Goal: Find specific page/section: Find specific page/section

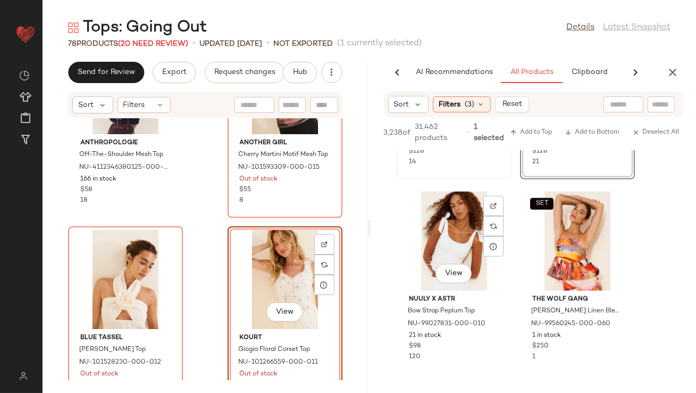
scroll to position [18217, 0]
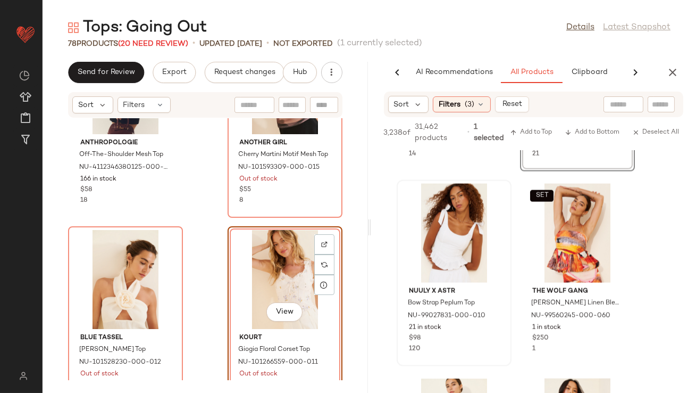
drag, startPoint x: 330, startPoint y: 263, endPoint x: 470, endPoint y: 228, distance: 144.8
click at [470, 228] on div "Send for Review Export Request changes Hub Sort Filters Anthropologie Off-The-S…" at bounding box center [370, 227] width 654 height 331
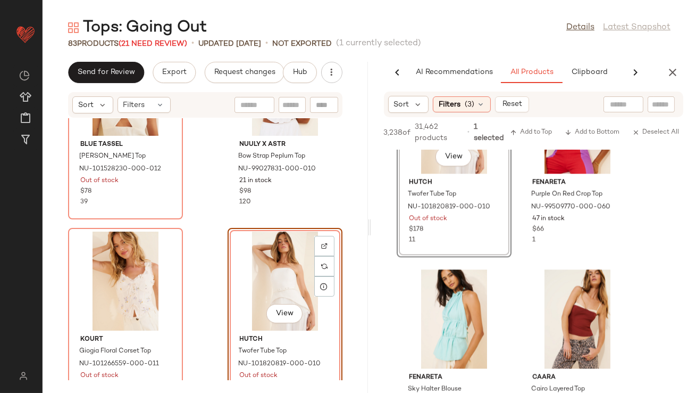
scroll to position [20195, 0]
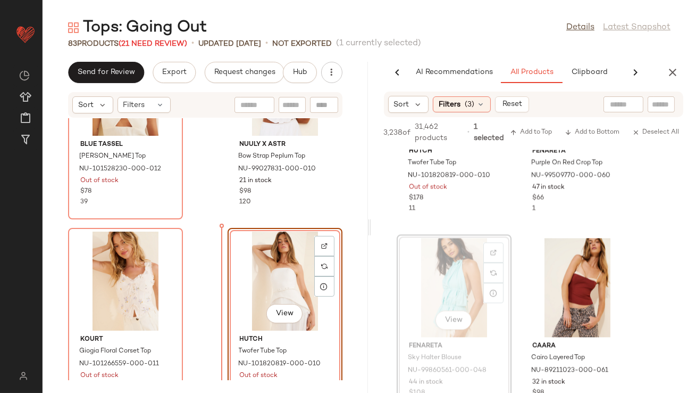
drag, startPoint x: 460, startPoint y: 272, endPoint x: 451, endPoint y: 273, distance: 9.1
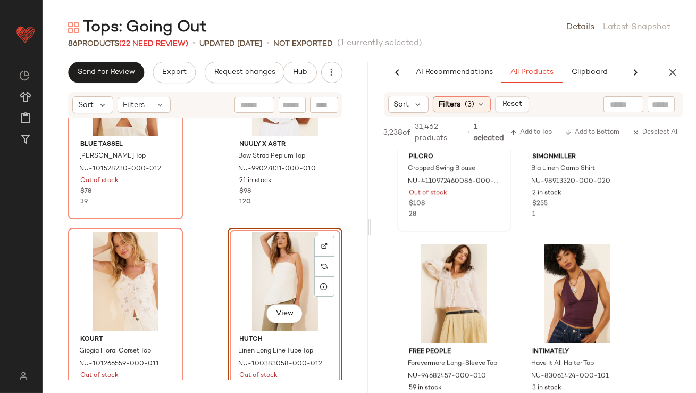
scroll to position [21016, 0]
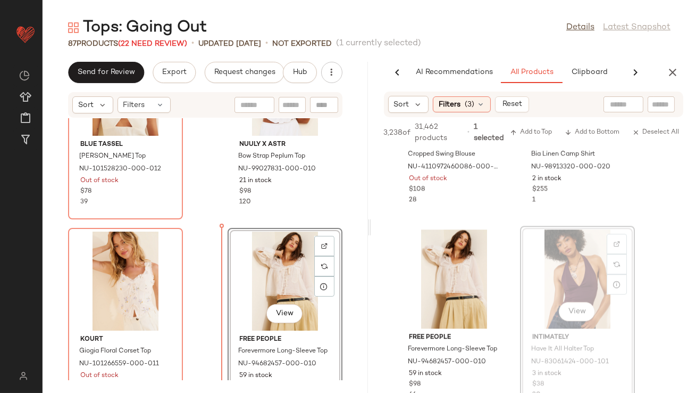
drag, startPoint x: 579, startPoint y: 287, endPoint x: 545, endPoint y: 287, distance: 34.0
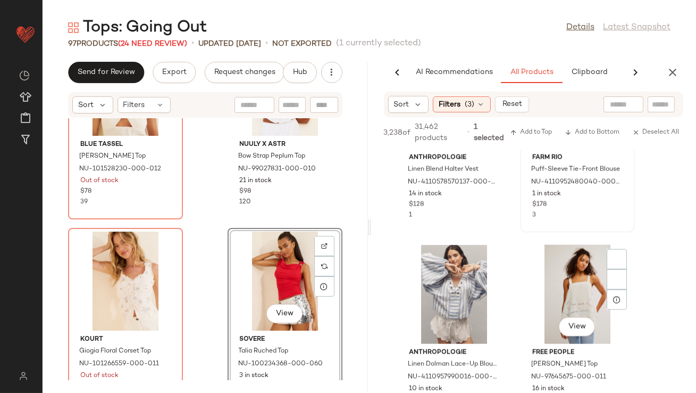
scroll to position [26120, 0]
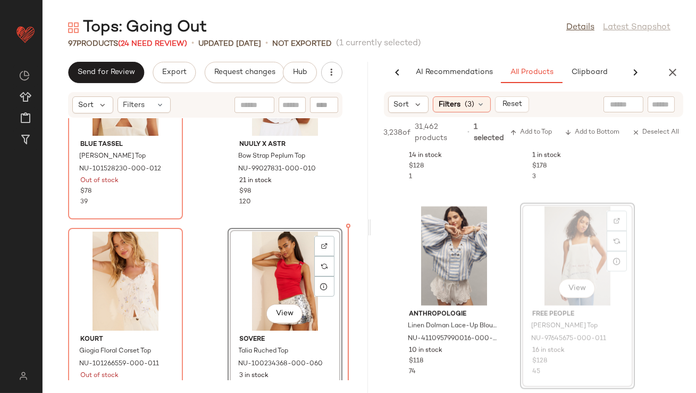
drag, startPoint x: 562, startPoint y: 245, endPoint x: 528, endPoint y: 245, distance: 34.0
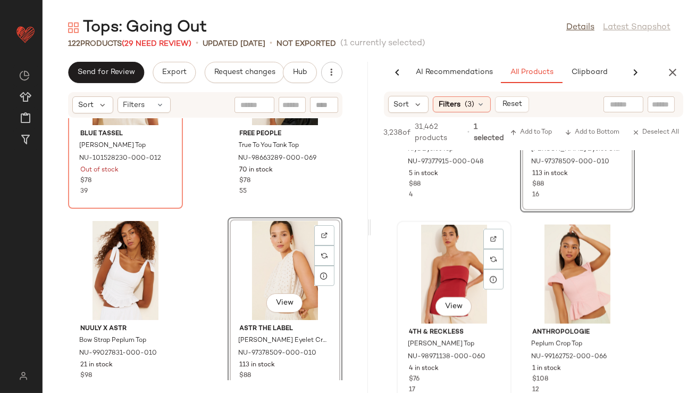
scroll to position [33630, 0]
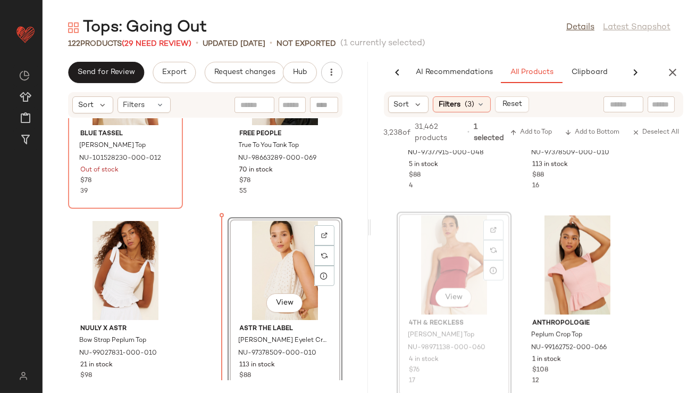
drag, startPoint x: 442, startPoint y: 241, endPoint x: 417, endPoint y: 242, distance: 25.6
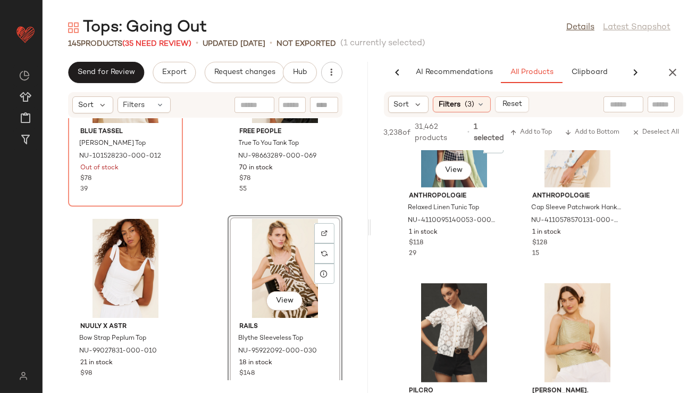
scroll to position [40148, 0]
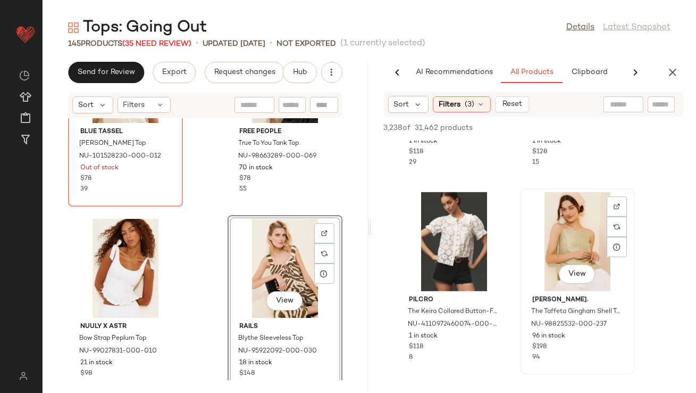
click at [558, 259] on div "View" at bounding box center [577, 241] width 107 height 99
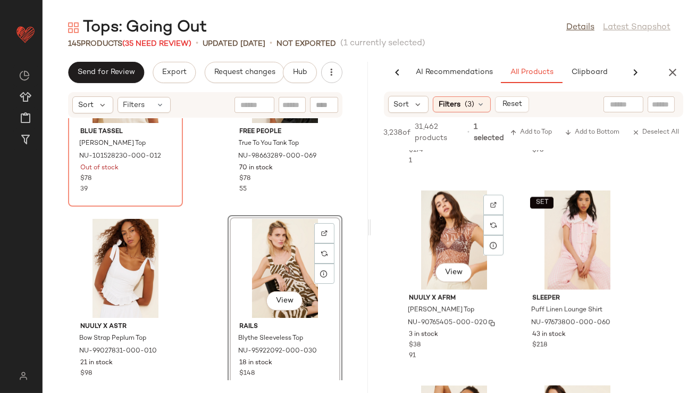
scroll to position [40769, 0]
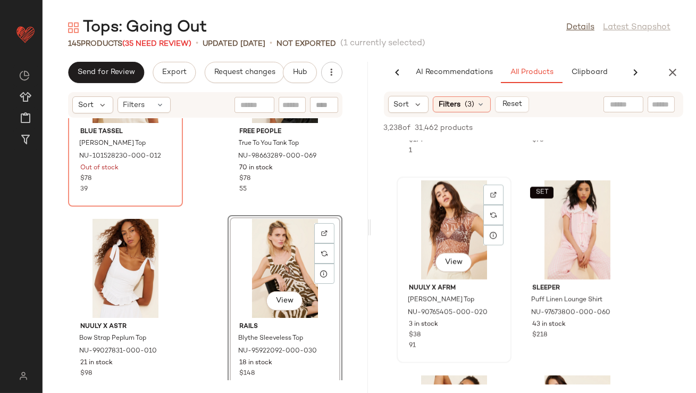
drag, startPoint x: 441, startPoint y: 214, endPoint x: 435, endPoint y: 214, distance: 5.9
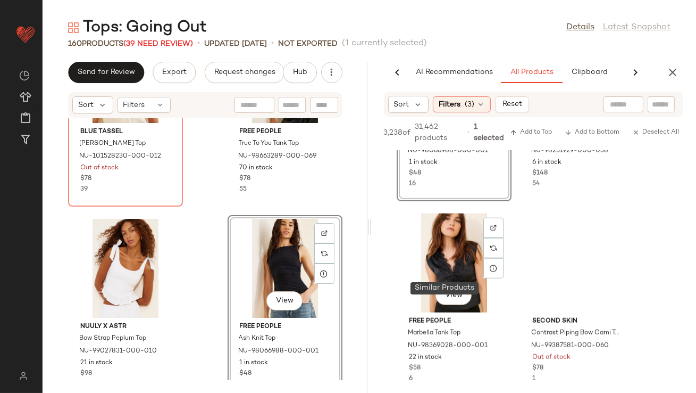
scroll to position [48481, 0]
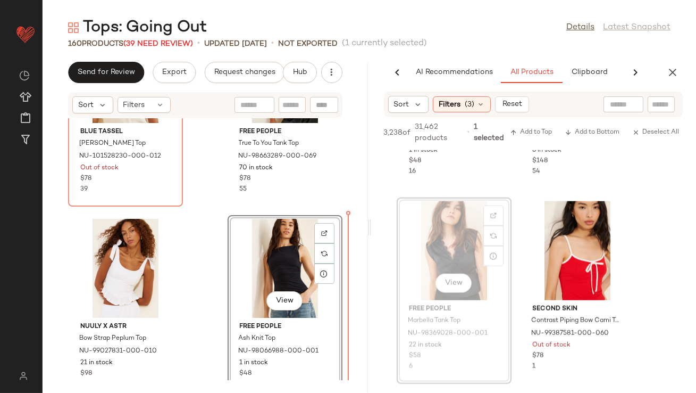
drag, startPoint x: 460, startPoint y: 248, endPoint x: 452, endPoint y: 248, distance: 7.4
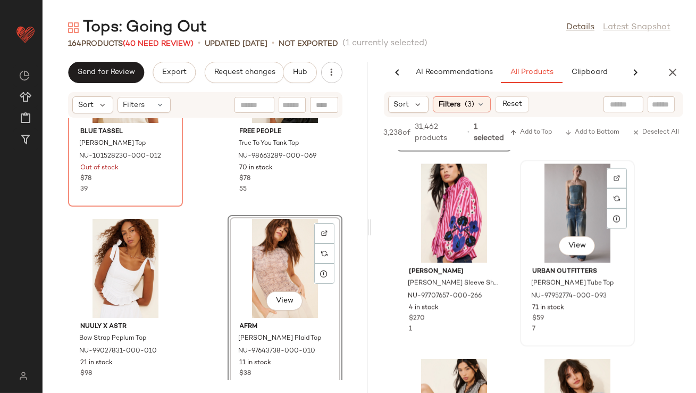
scroll to position [49527, 0]
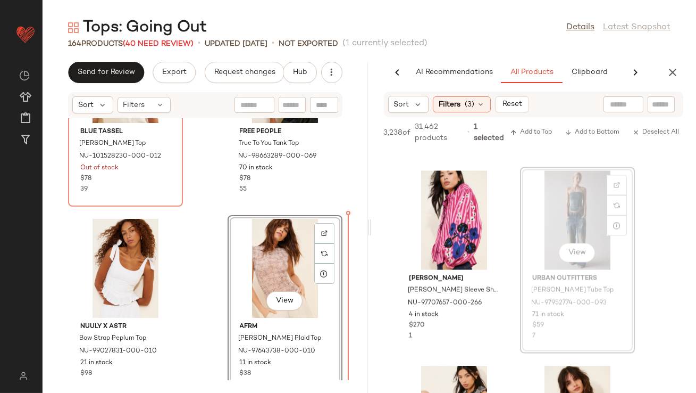
drag, startPoint x: 583, startPoint y: 203, endPoint x: 575, endPoint y: 203, distance: 7.4
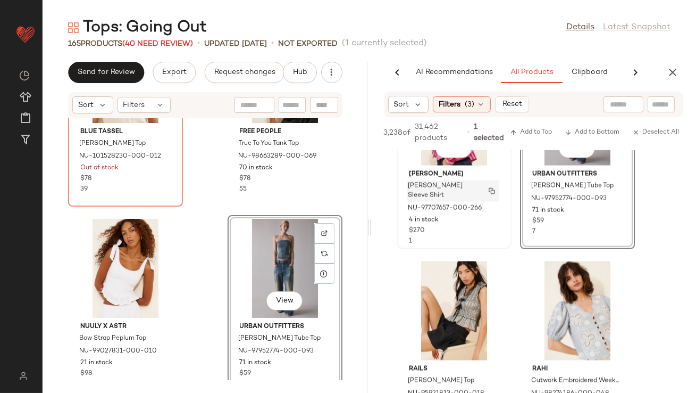
scroll to position [49765, 0]
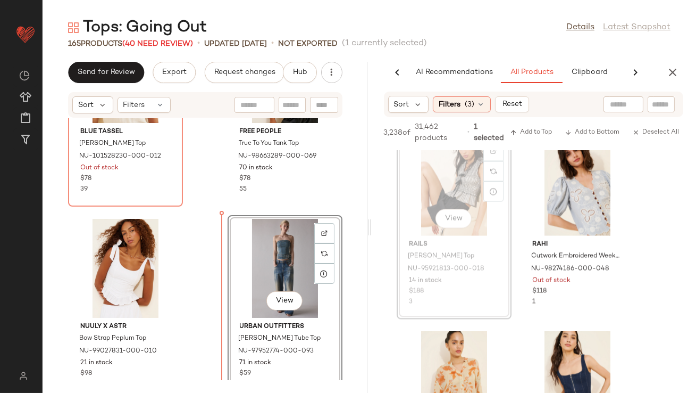
drag, startPoint x: 455, startPoint y: 184, endPoint x: 448, endPoint y: 186, distance: 7.2
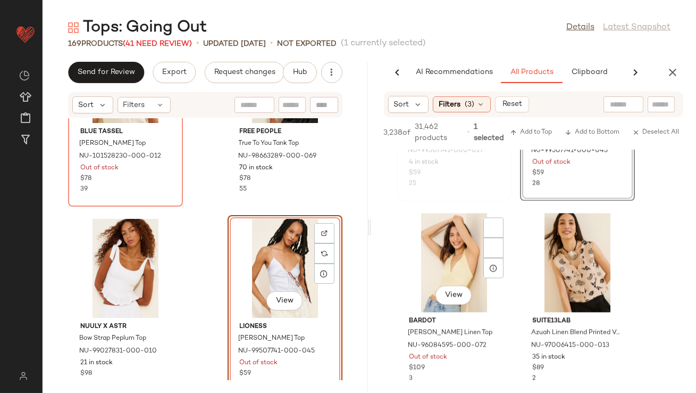
scroll to position [50386, 0]
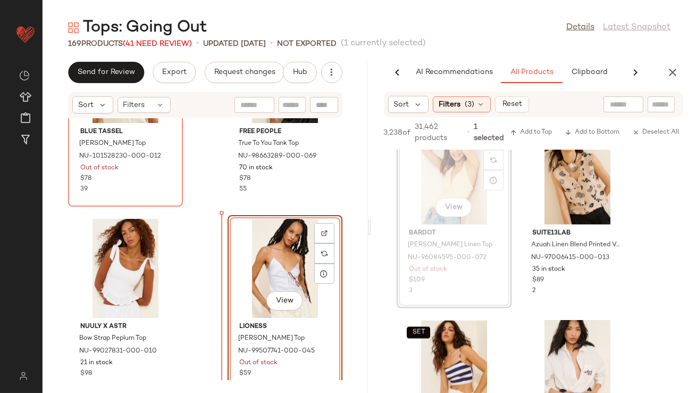
drag, startPoint x: 464, startPoint y: 157, endPoint x: 433, endPoint y: 162, distance: 32.3
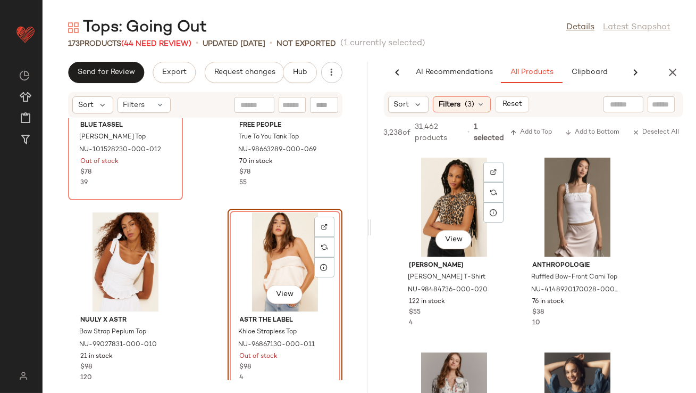
scroll to position [52788, 0]
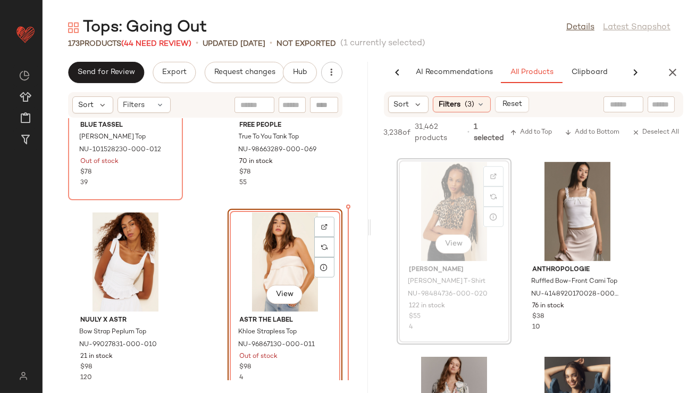
drag, startPoint x: 460, startPoint y: 209, endPoint x: 451, endPoint y: 209, distance: 8.5
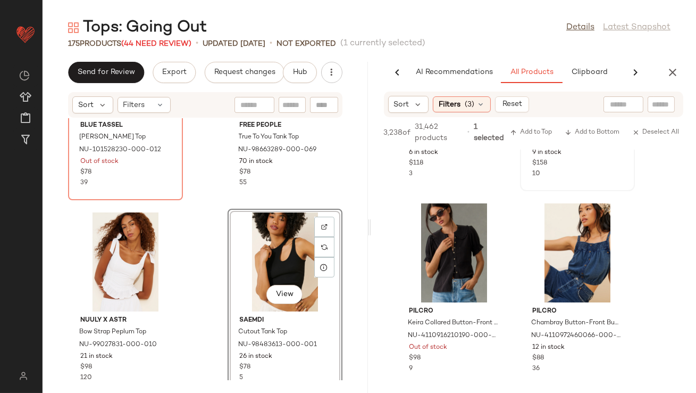
scroll to position [53559, 0]
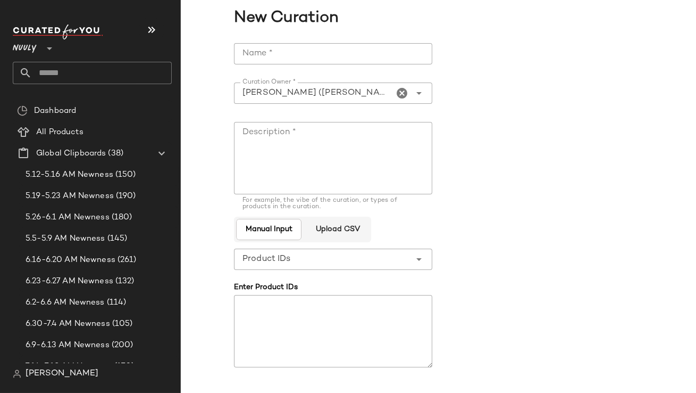
click at [45, 69] on input "text" at bounding box center [102, 73] width 140 height 22
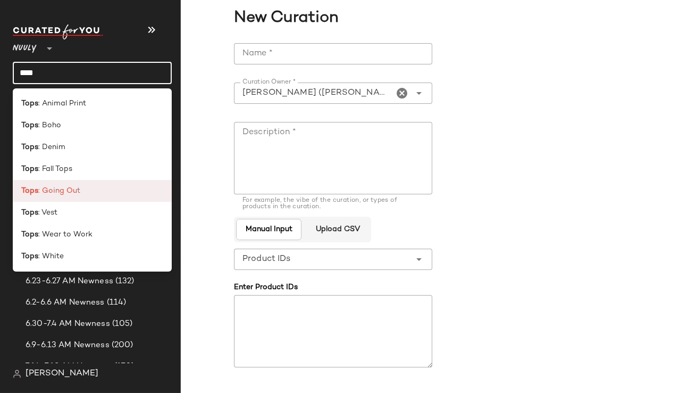
type input "****"
click at [37, 189] on b "Tops" at bounding box center [29, 190] width 17 height 11
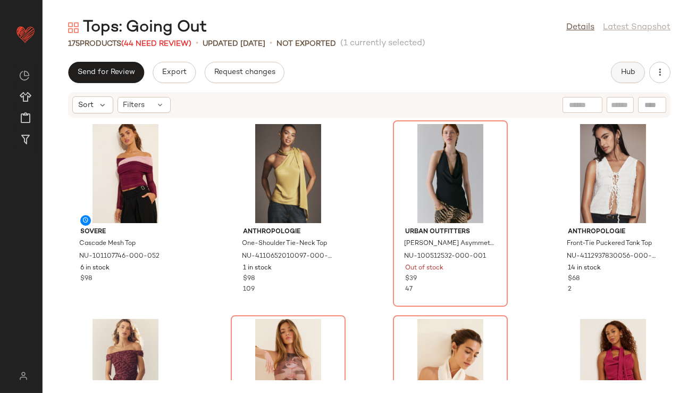
click at [616, 72] on button "Hub" at bounding box center [628, 72] width 34 height 21
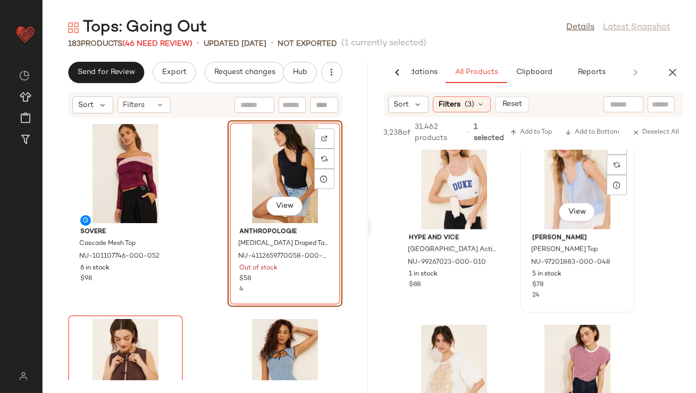
scroll to position [58699, 0]
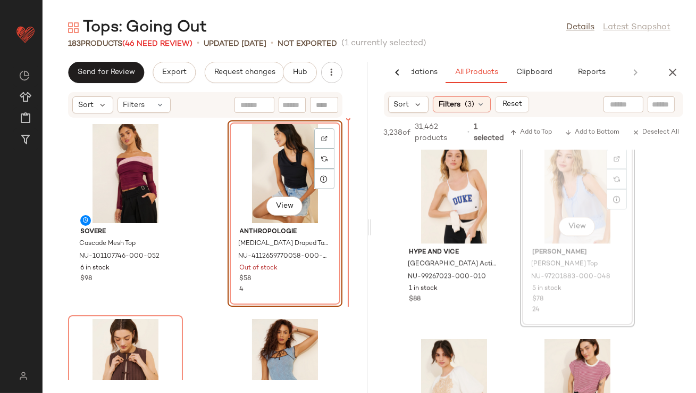
drag, startPoint x: 557, startPoint y: 212, endPoint x: 266, endPoint y: 229, distance: 291.5
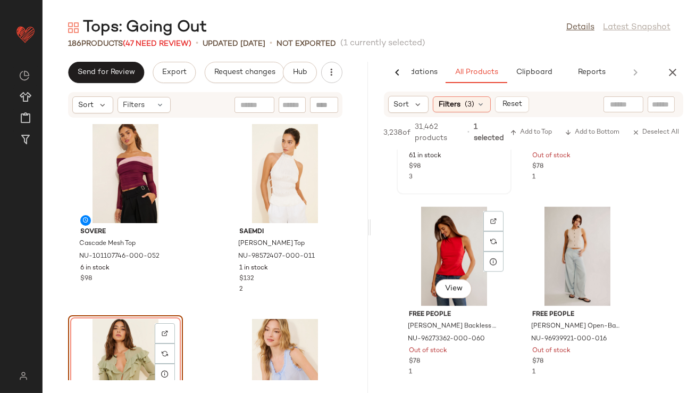
scroll to position [59451, 0]
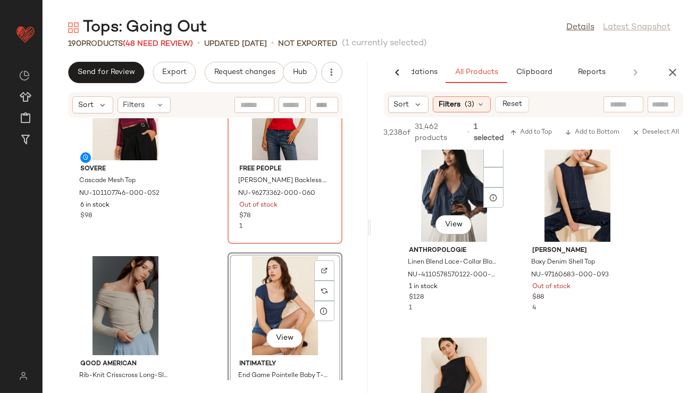
scroll to position [60937, 0]
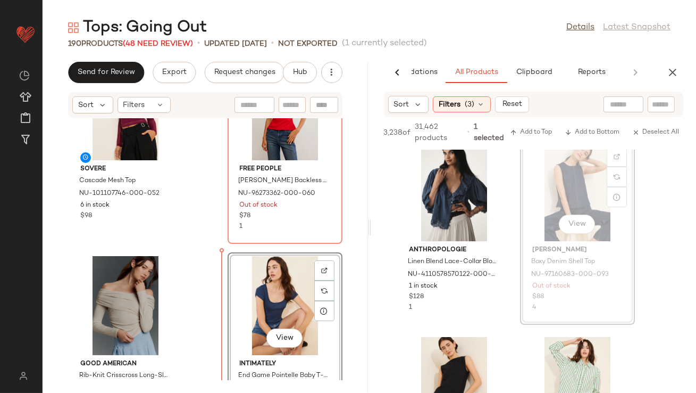
drag, startPoint x: 586, startPoint y: 155, endPoint x: 580, endPoint y: 156, distance: 5.4
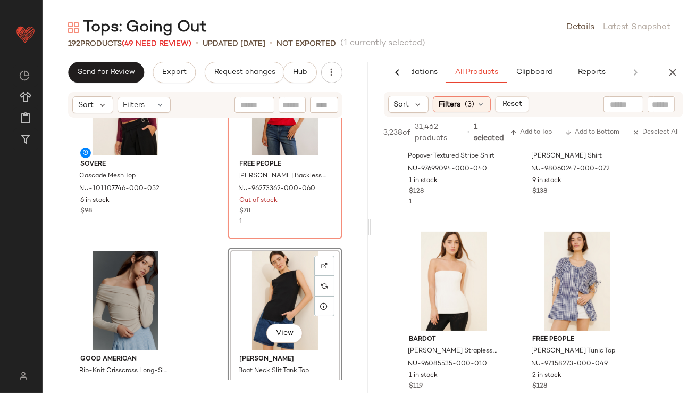
scroll to position [61903, 0]
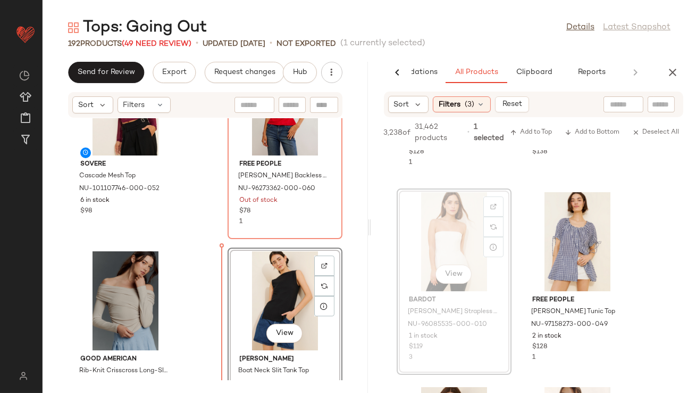
drag, startPoint x: 437, startPoint y: 237, endPoint x: 431, endPoint y: 237, distance: 5.3
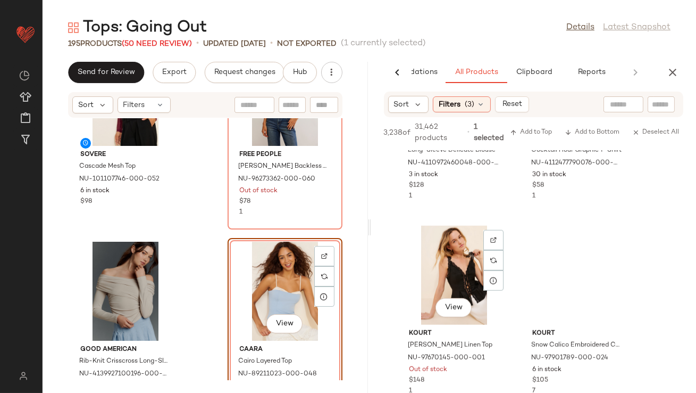
scroll to position [63300, 0]
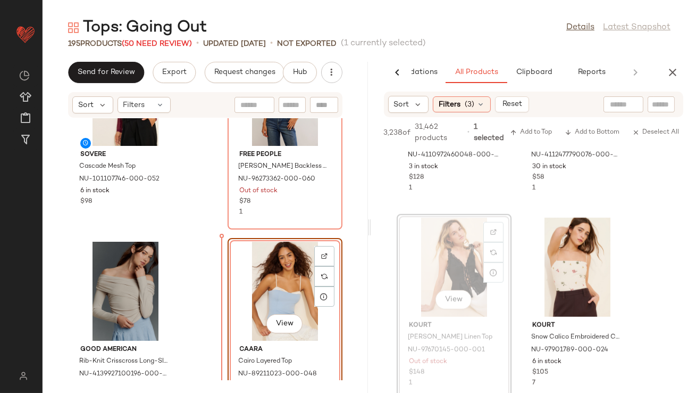
drag, startPoint x: 466, startPoint y: 268, endPoint x: 455, endPoint y: 268, distance: 10.1
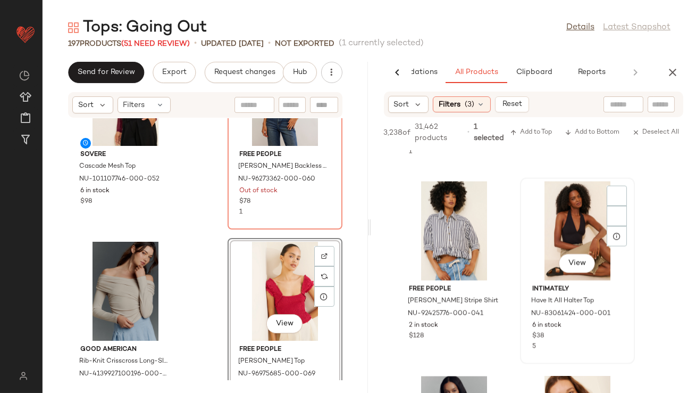
scroll to position [64954, 0]
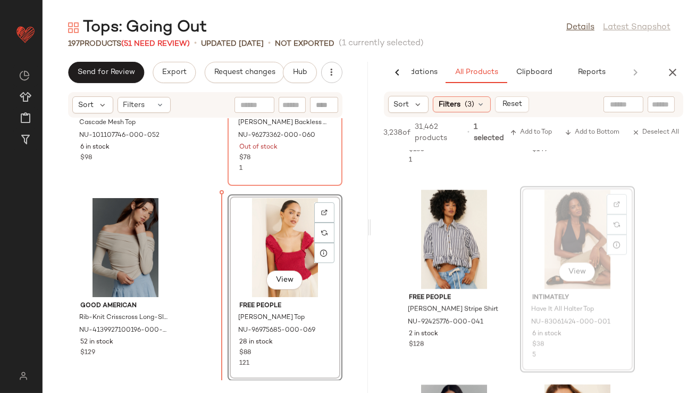
drag, startPoint x: 574, startPoint y: 213, endPoint x: 567, endPoint y: 213, distance: 6.4
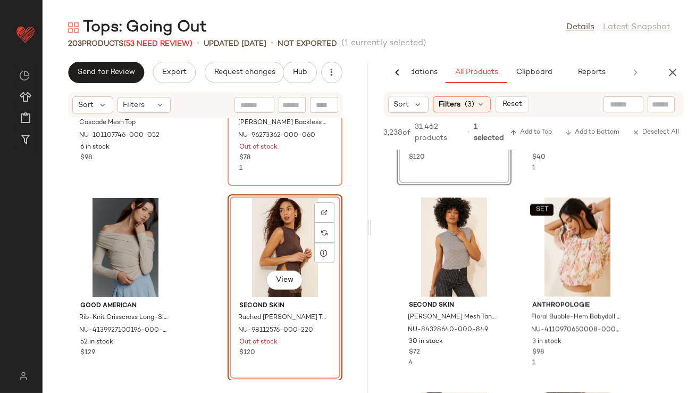
scroll to position [68618, 0]
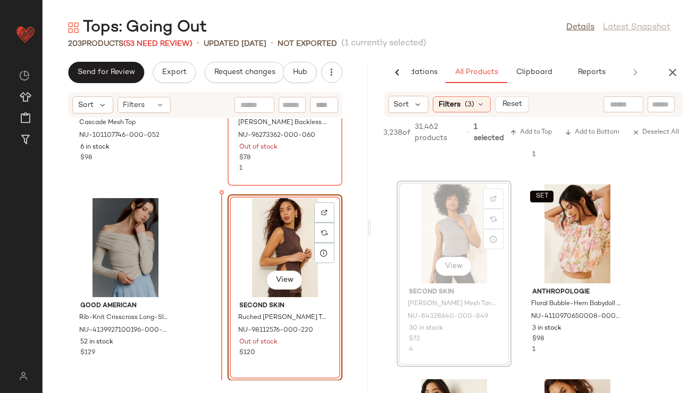
drag, startPoint x: 444, startPoint y: 226, endPoint x: 433, endPoint y: 227, distance: 11.2
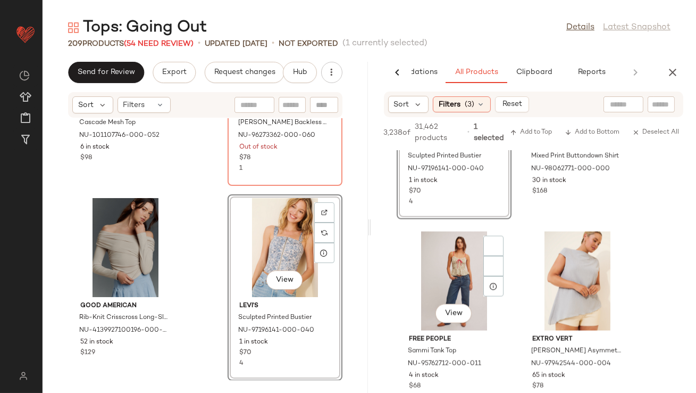
scroll to position [71831, 0]
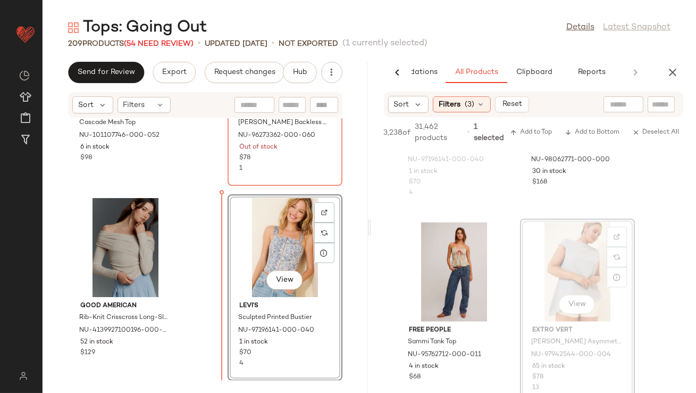
drag, startPoint x: 592, startPoint y: 258, endPoint x: 577, endPoint y: 258, distance: 14.9
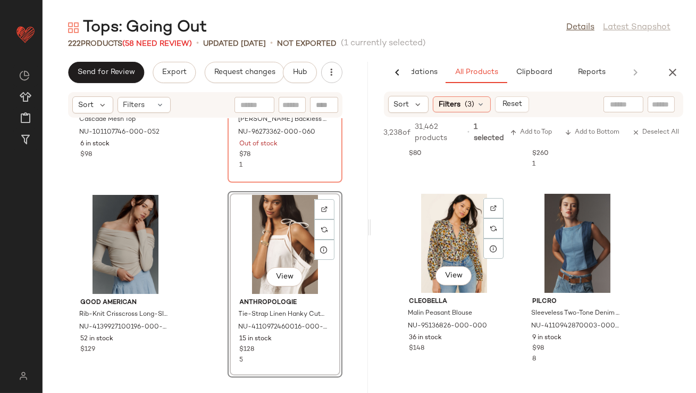
scroll to position [77153, 0]
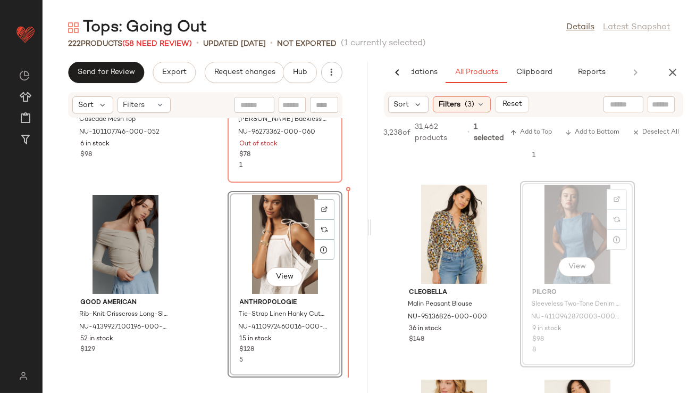
drag, startPoint x: 567, startPoint y: 215, endPoint x: 561, endPoint y: 215, distance: 5.9
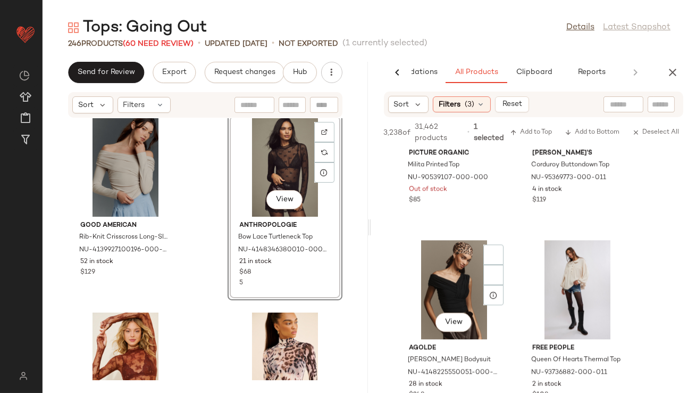
scroll to position [89504, 0]
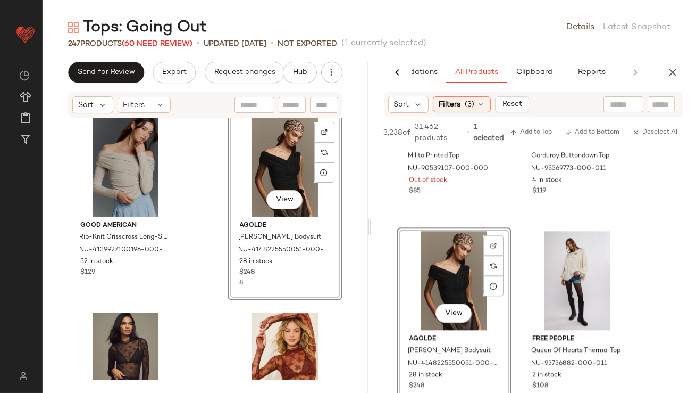
click at [250, 163] on div "View" at bounding box center [284, 167] width 107 height 99
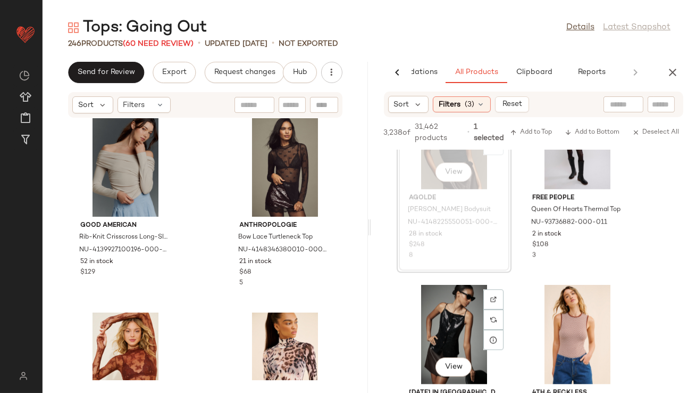
scroll to position [89739, 0]
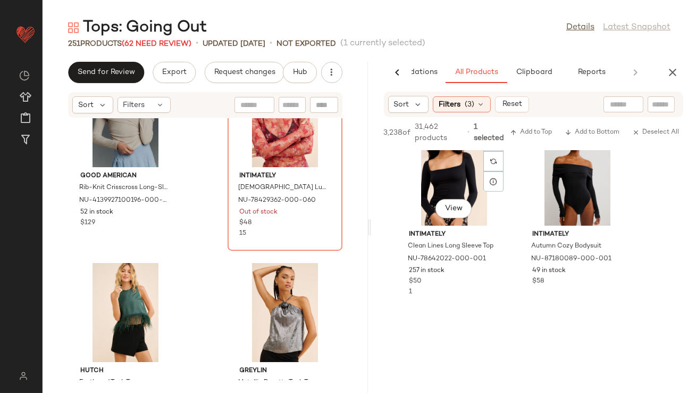
scroll to position [93885, 0]
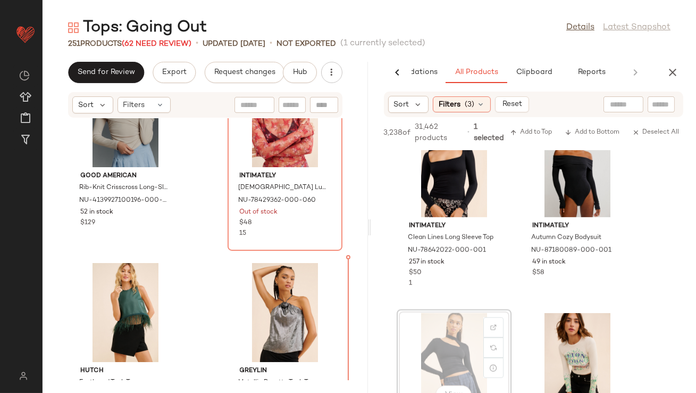
drag, startPoint x: 468, startPoint y: 331, endPoint x: 448, endPoint y: 331, distance: 20.2
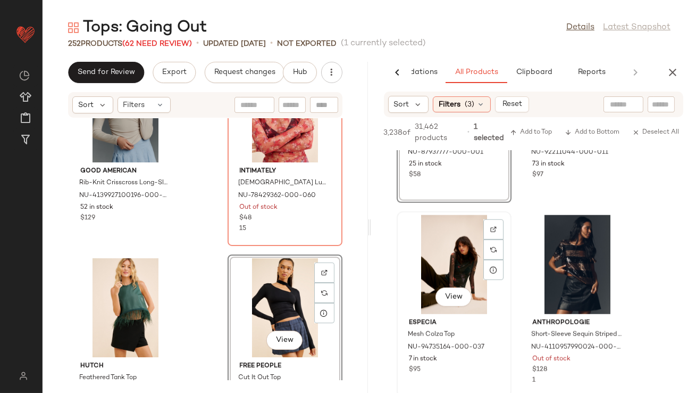
scroll to position [94194, 0]
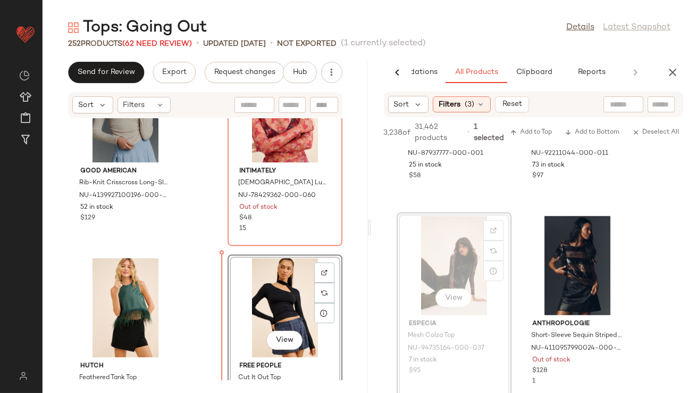
drag, startPoint x: 452, startPoint y: 264, endPoint x: 419, endPoint y: 264, distance: 33.0
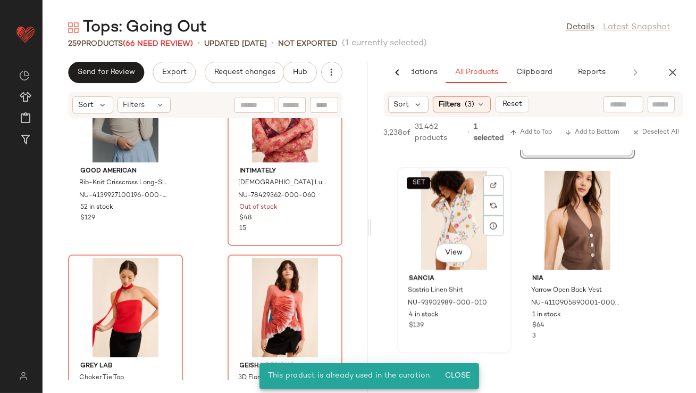
scroll to position [100946, 0]
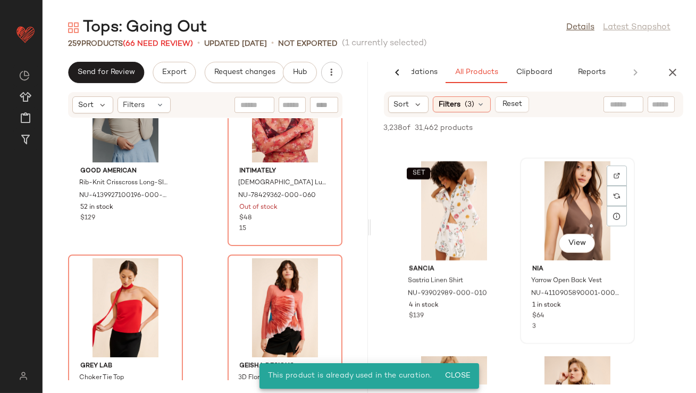
click at [584, 208] on div "View" at bounding box center [577, 210] width 107 height 99
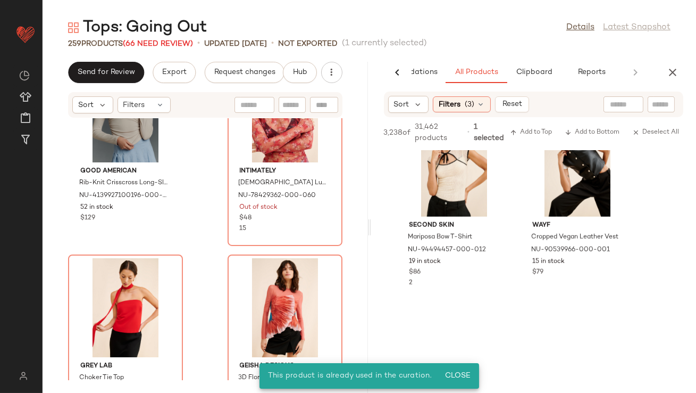
scroll to position [101662, 0]
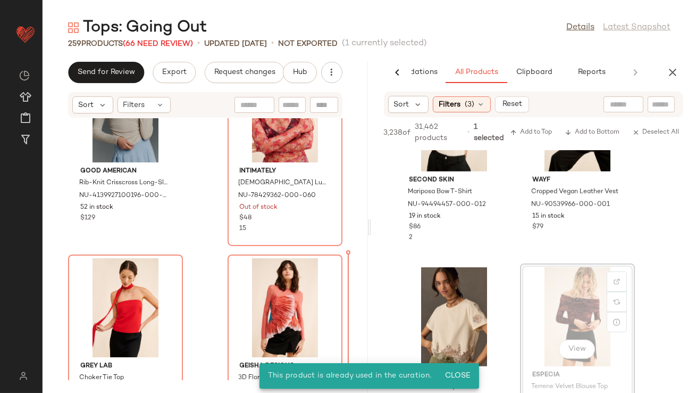
drag, startPoint x: 579, startPoint y: 308, endPoint x: 563, endPoint y: 308, distance: 16.0
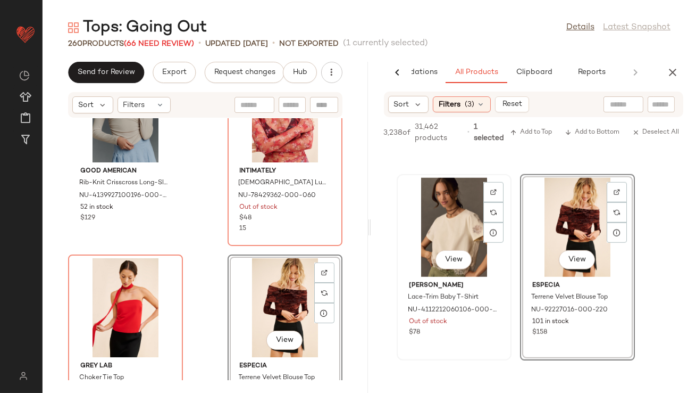
scroll to position [101753, 0]
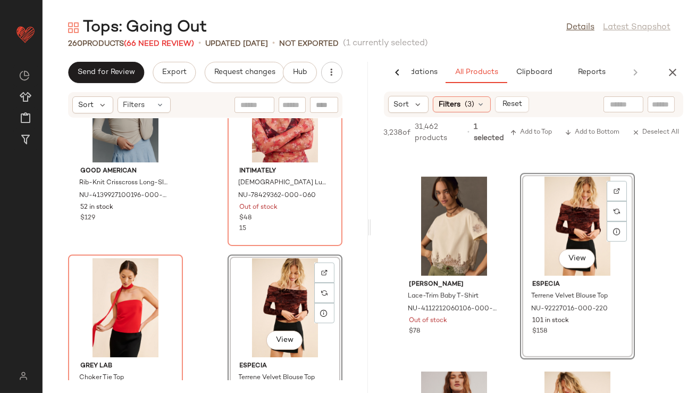
click at [247, 298] on div "View" at bounding box center [284, 307] width 107 height 99
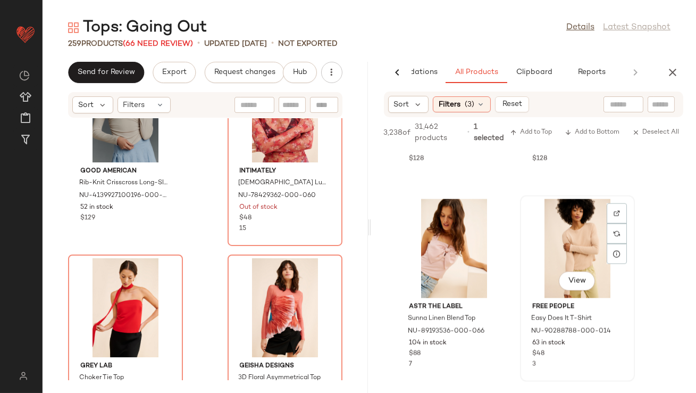
scroll to position [102533, 0]
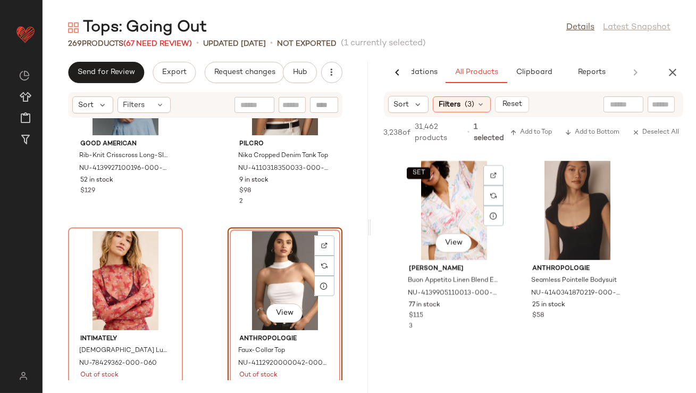
scroll to position [113776, 0]
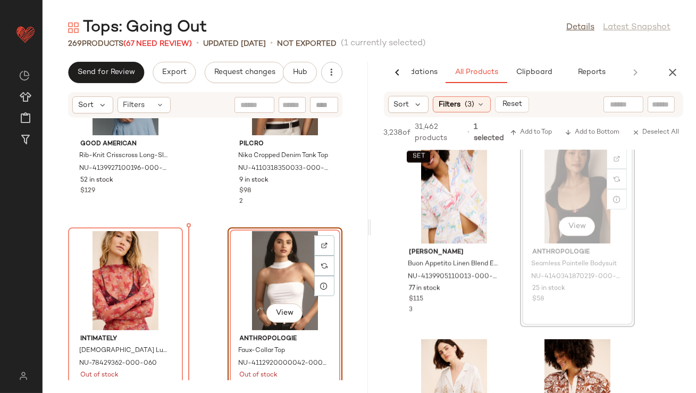
drag, startPoint x: 560, startPoint y: 185, endPoint x: 546, endPoint y: 185, distance: 13.8
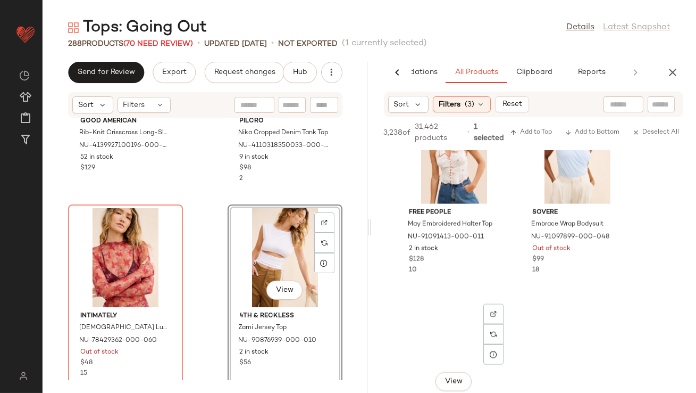
scroll to position [126238, 0]
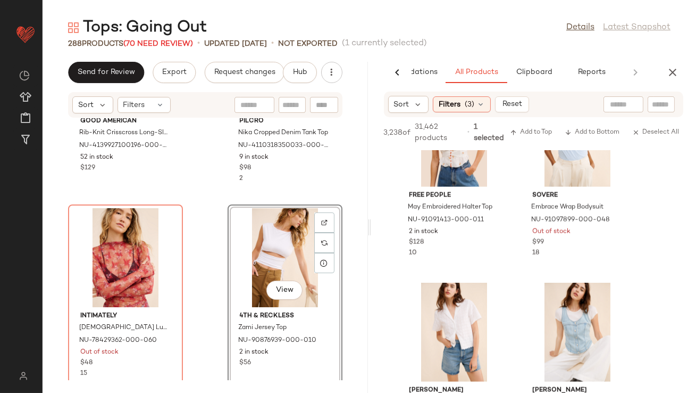
click at [676, 67] on icon "button" at bounding box center [673, 72] width 13 height 13
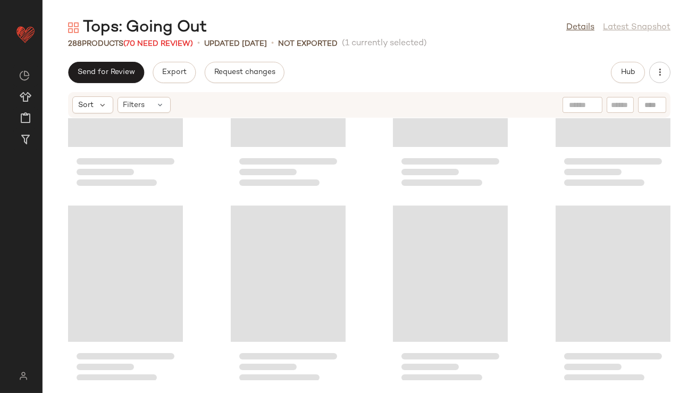
scroll to position [203, 0]
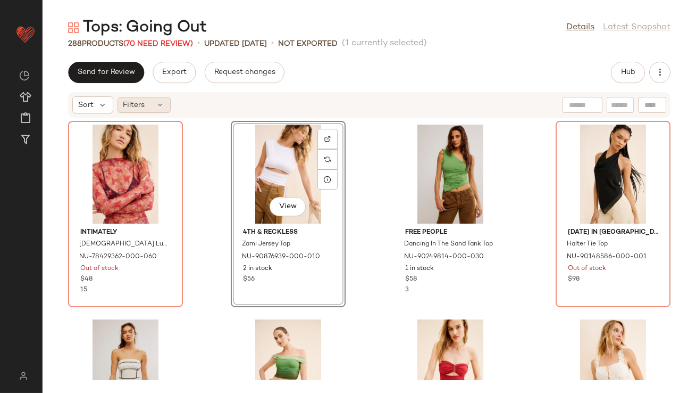
click at [147, 107] on div "Filters" at bounding box center [144, 105] width 53 height 16
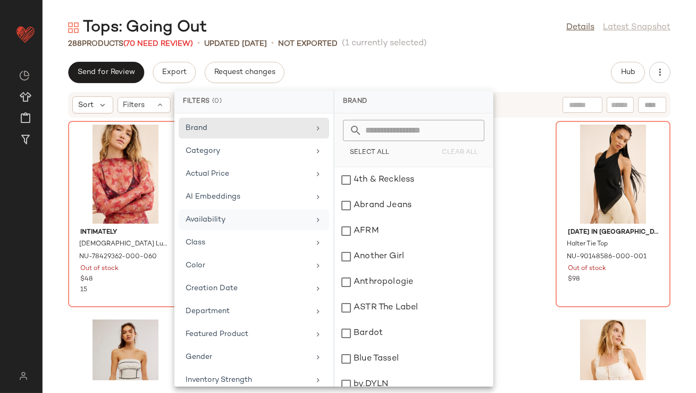
click at [184, 232] on div "Availability" at bounding box center [254, 242] width 151 height 21
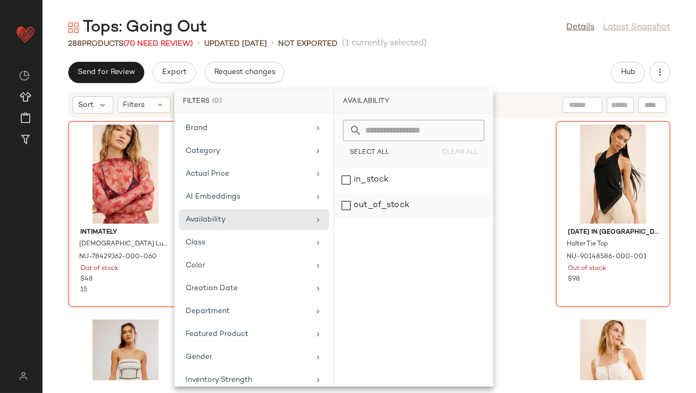
click at [416, 201] on div "out_of_stock" at bounding box center [414, 206] width 159 height 26
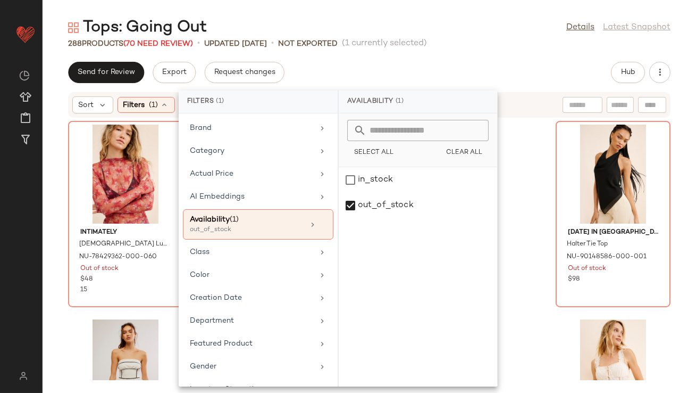
click at [414, 62] on div "Send for Review Export Request changes Hub" at bounding box center [369, 72] width 603 height 21
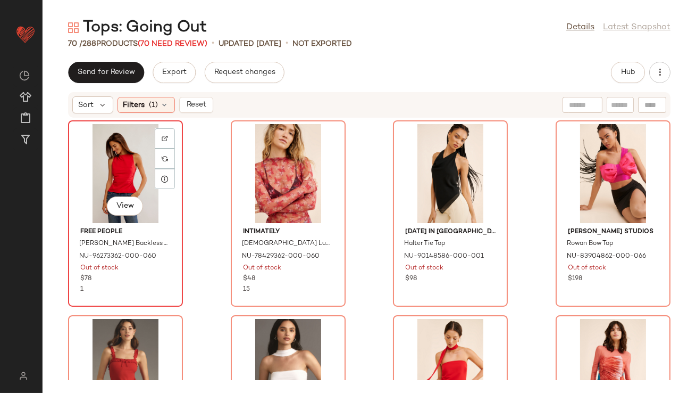
click at [107, 162] on div "View" at bounding box center [125, 173] width 107 height 99
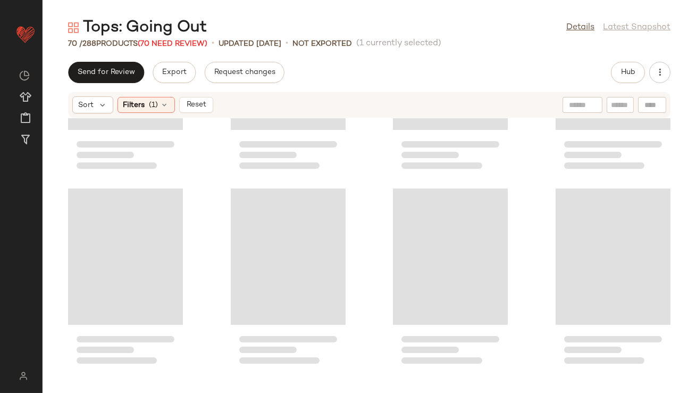
scroll to position [3245, 0]
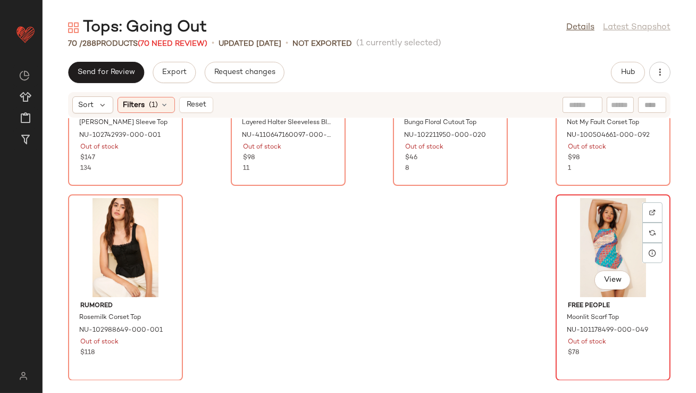
click at [589, 219] on div "View" at bounding box center [613, 247] width 107 height 99
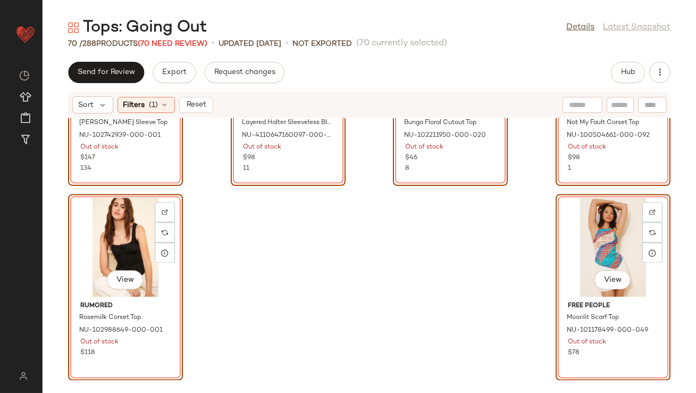
click at [625, 61] on div "Tops: Going Out Details Latest Snapshot 70 / 288 Products (70 Need Review) • up…" at bounding box center [370, 205] width 654 height 376
click at [621, 67] on button "Hub" at bounding box center [628, 72] width 34 height 21
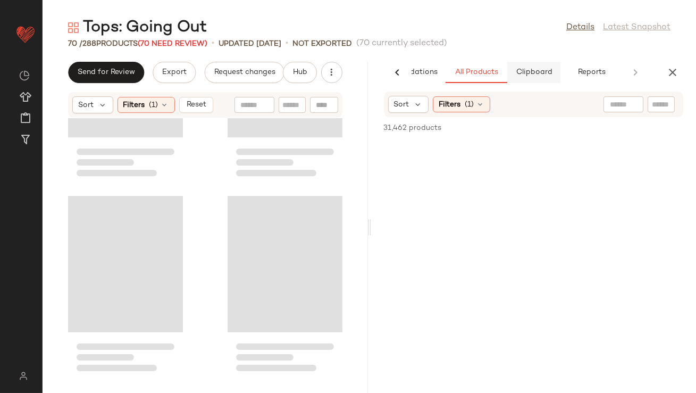
scroll to position [6555, 0]
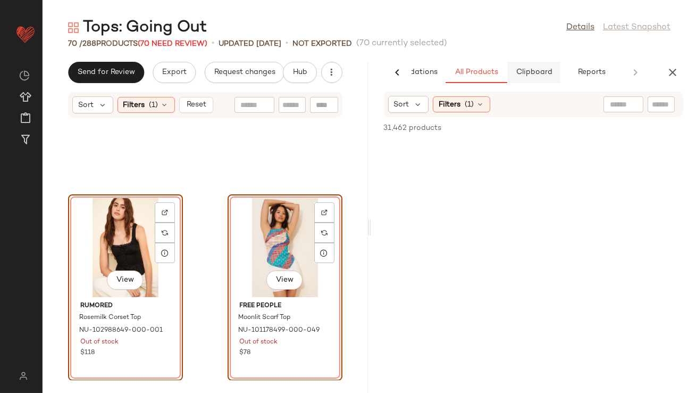
click at [542, 66] on button "Clipboard" at bounding box center [534, 72] width 53 height 21
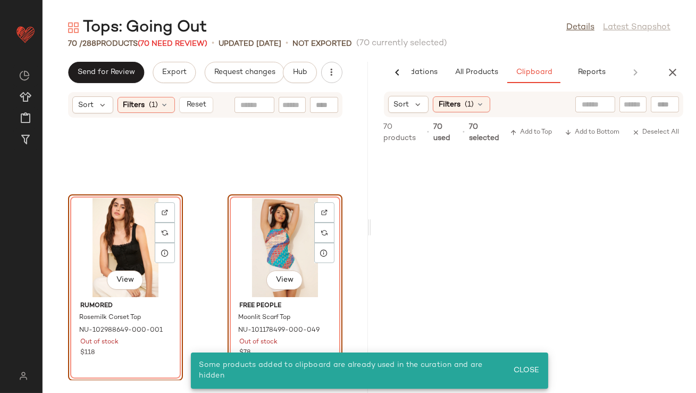
click at [274, 232] on div "View" at bounding box center [284, 247] width 107 height 99
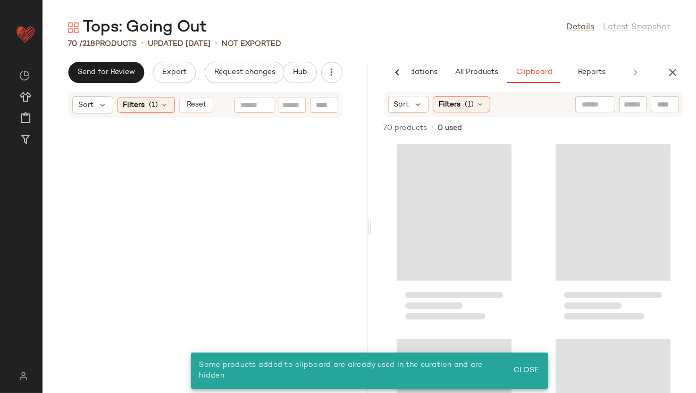
scroll to position [0, 0]
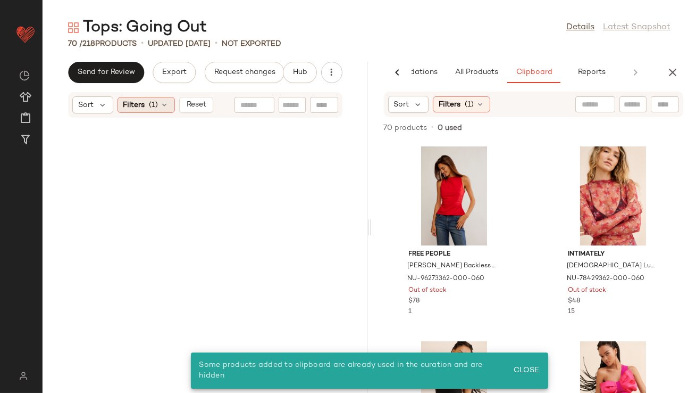
click at [166, 99] on div "Filters (1)" at bounding box center [146, 105] width 57 height 16
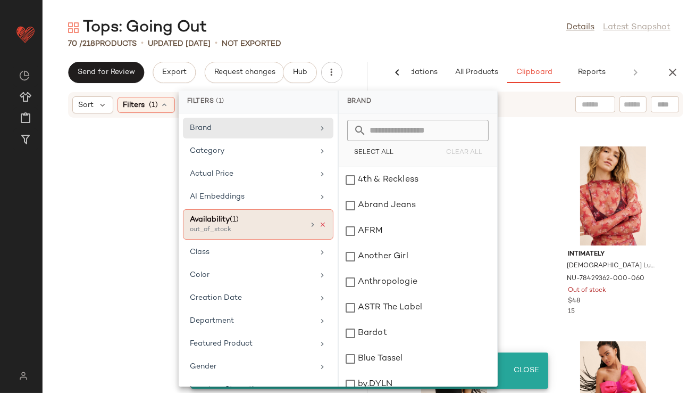
click at [319, 225] on icon at bounding box center [322, 224] width 7 height 7
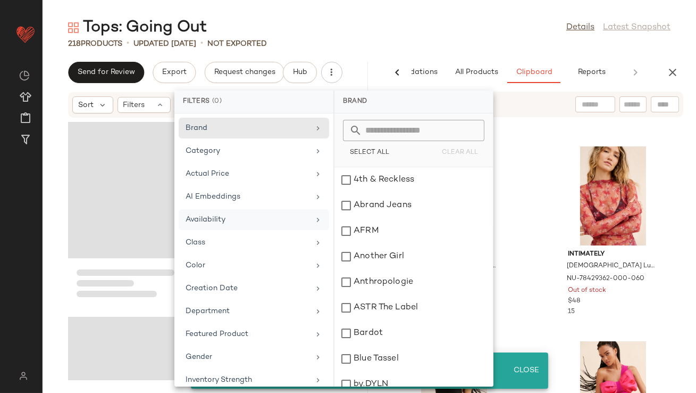
click at [441, 47] on div "218 Products • updated Aug 18th • Not Exported" at bounding box center [370, 43] width 654 height 11
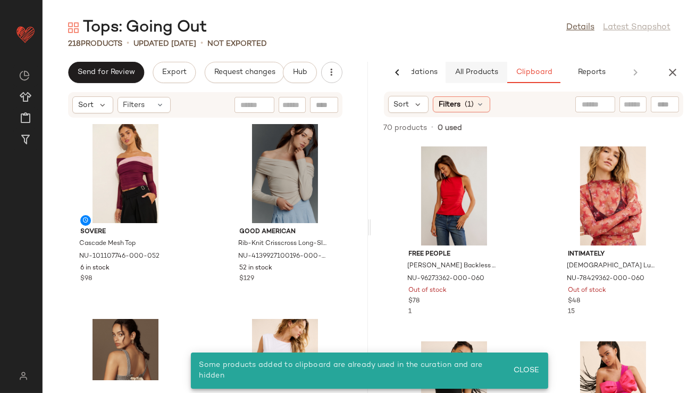
click at [460, 69] on span "All Products" at bounding box center [476, 72] width 44 height 9
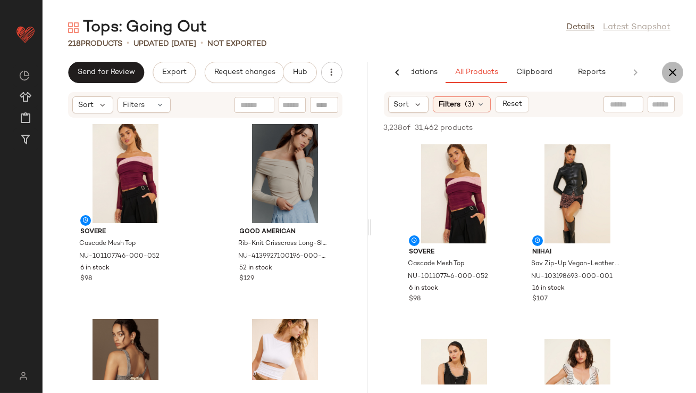
click at [668, 70] on icon "button" at bounding box center [673, 72] width 13 height 13
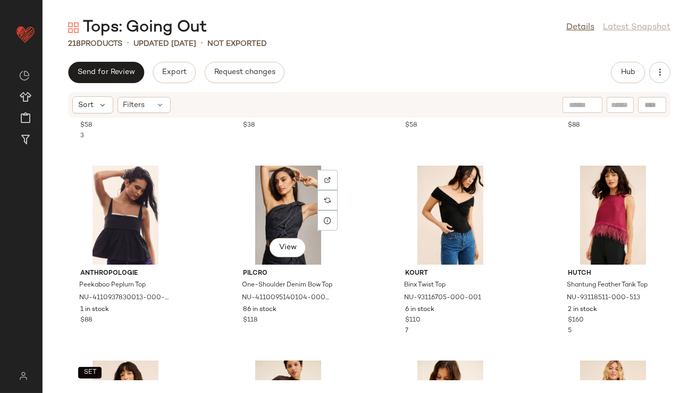
scroll to position [942, 0]
